Goal: Information Seeking & Learning: Check status

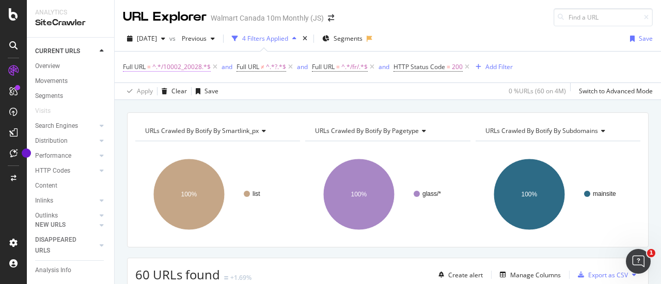
click at [164, 65] on span "^.*/10002_20028.*$" at bounding box center [181, 67] width 58 height 14
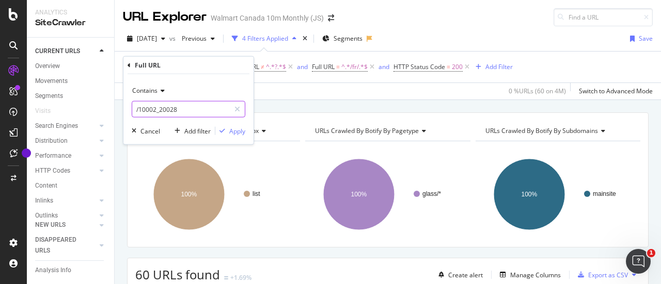
click at [201, 110] on input "/10002_20028" at bounding box center [181, 109] width 98 height 17
paste input "10019_6000194328523"
type input "/10019_6000194328523"
click at [238, 130] on div "Apply" at bounding box center [237, 130] width 16 height 9
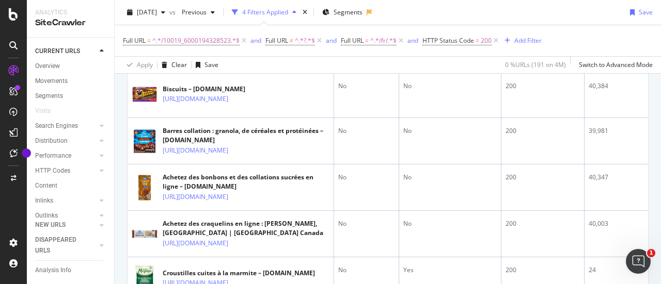
scroll to position [459, 0]
